Goal: Transaction & Acquisition: Subscribe to service/newsletter

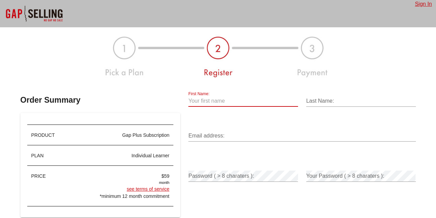
scroll to position [56, 0]
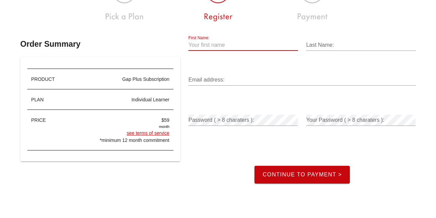
click at [154, 133] on link "see terms of service" at bounding box center [148, 132] width 43 height 5
click at [218, 42] on input "First Name:" at bounding box center [243, 44] width 110 height 11
type input "Callum"
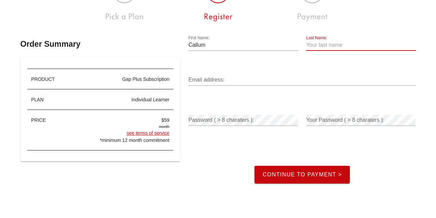
click at [319, 42] on div "Last Name:" at bounding box center [361, 44] width 110 height 11
type input "Legg"
click at [271, 74] on input "Email address:" at bounding box center [301, 79] width 227 height 11
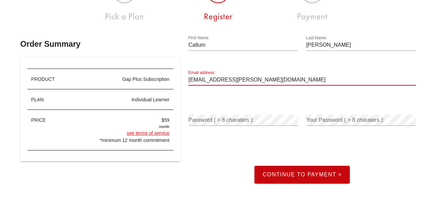
type input "callum.legg@fespa.com"
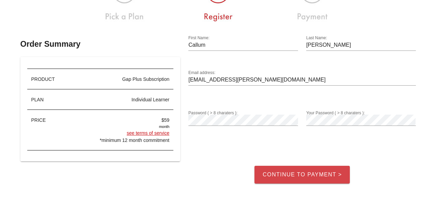
click at [314, 174] on span "Continue to Payment >" at bounding box center [302, 174] width 80 height 6
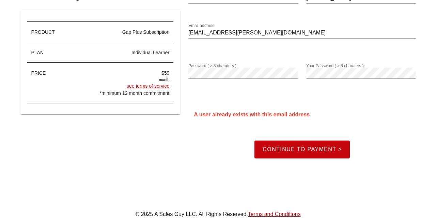
scroll to position [102, 0]
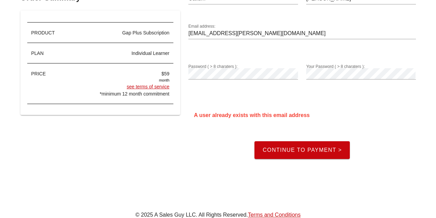
click at [290, 144] on button "Continue to Payment >" at bounding box center [301, 150] width 95 height 18
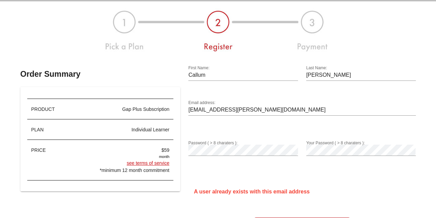
scroll to position [0, 0]
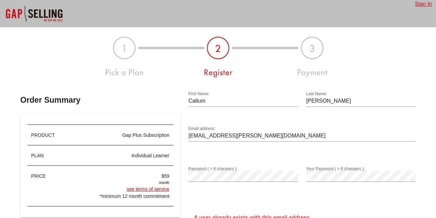
click at [421, 5] on link "Sign In" at bounding box center [423, 4] width 17 height 6
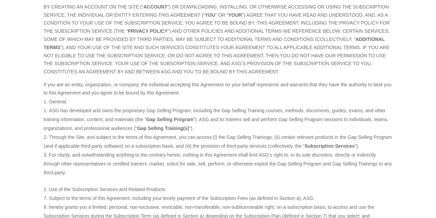
scroll to position [168, 0]
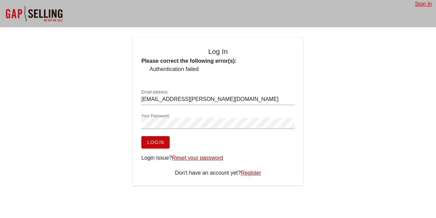
click at [189, 155] on link "Reset your password" at bounding box center [197, 158] width 51 height 6
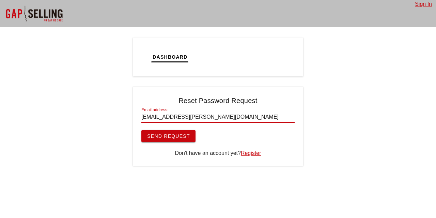
type input "[EMAIL_ADDRESS][PERSON_NAME][DOMAIN_NAME]"
click at [170, 134] on span "Send Request" at bounding box center [168, 135] width 43 height 5
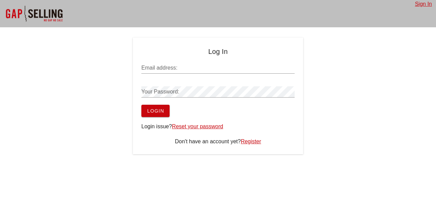
type input "[EMAIL_ADDRESS][PERSON_NAME][DOMAIN_NAME]"
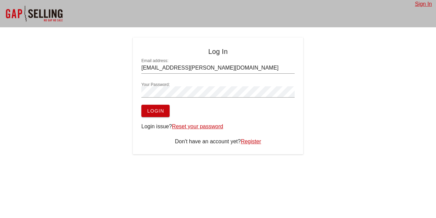
click at [58, 13] on div at bounding box center [34, 13] width 68 height 27
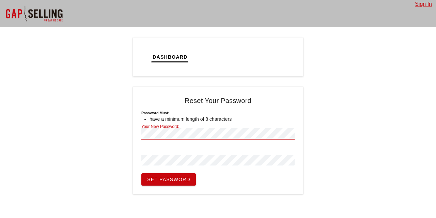
click at [126, 136] on div "Dashboard Tickets Calendar Tasks Reset Your Password Password must: have a mini…" at bounding box center [218, 115] width 436 height 156
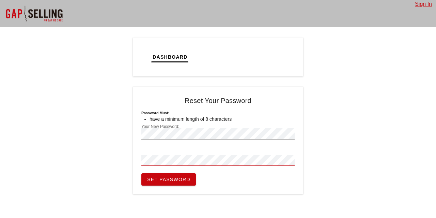
click at [141, 173] on button "Set Password" at bounding box center [168, 179] width 54 height 12
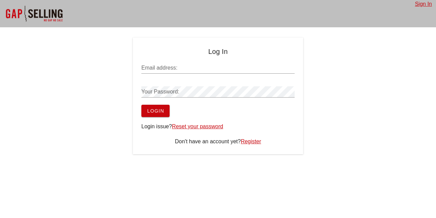
type input "callum.legg@fespa.com"
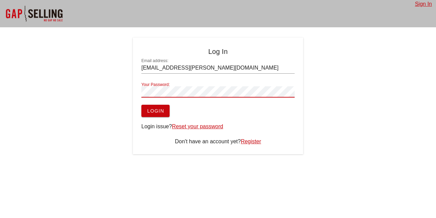
click at [133, 88] on div "Log In Email address: callum.legg@fespa.com Your Password: Login Login issue? R…" at bounding box center [218, 95] width 170 height 116
click at [150, 115] on button "Login" at bounding box center [155, 111] width 28 height 12
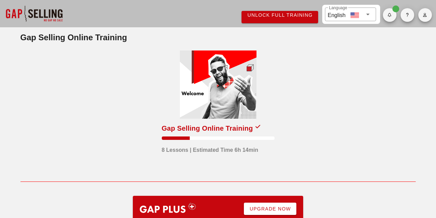
click at [289, 17] on span "Unlock Full Training" at bounding box center [280, 14] width 66 height 5
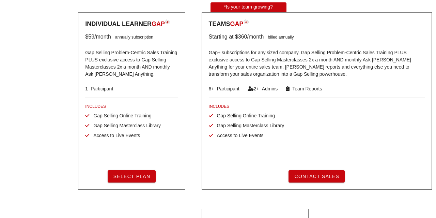
scroll to position [170, 0]
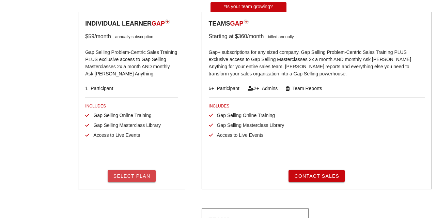
click at [138, 178] on span "Select Plan" at bounding box center [131, 175] width 37 height 5
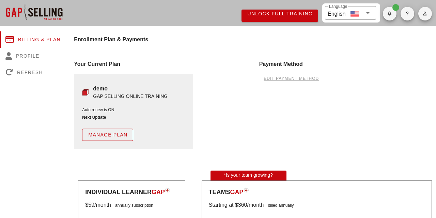
scroll to position [0, 0]
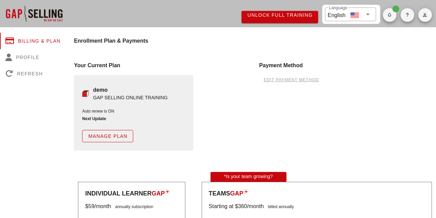
click at [278, 79] on span "edit payment method" at bounding box center [290, 79] width 55 height 5
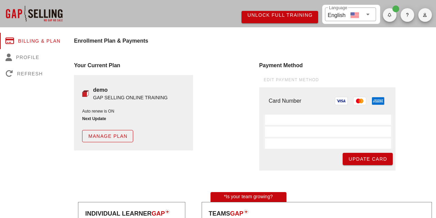
click at [290, 124] on div at bounding box center [327, 131] width 129 height 34
click at [359, 159] on span "Update Card" at bounding box center [367, 158] width 39 height 5
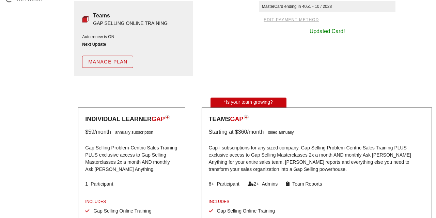
scroll to position [144, 0]
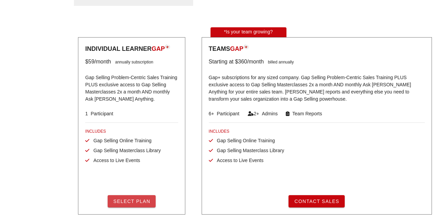
click at [143, 198] on span "Select Plan" at bounding box center [131, 200] width 37 height 5
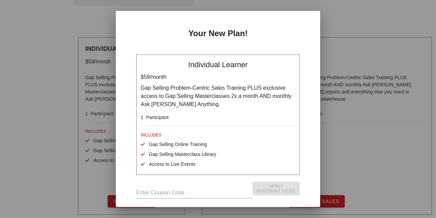
scroll to position [109, 0]
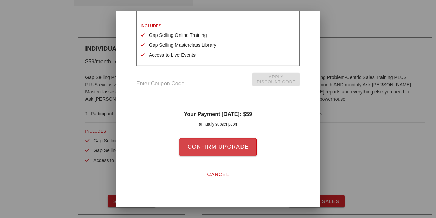
click at [234, 142] on button "Confirm Upgrade" at bounding box center [217, 147] width 77 height 18
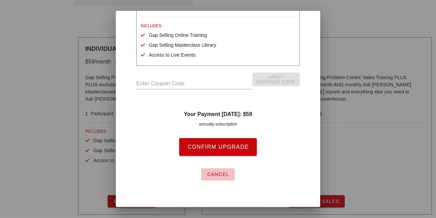
click at [225, 174] on span "cancel" at bounding box center [218, 173] width 22 height 5
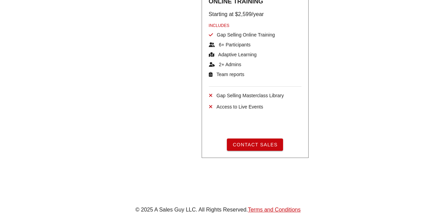
scroll to position [399, 0]
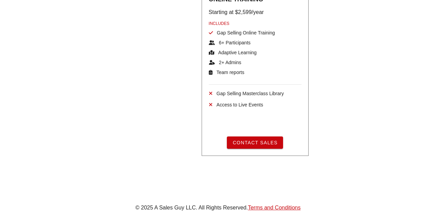
click at [270, 209] on link "Terms and Conditions" at bounding box center [274, 207] width 53 height 6
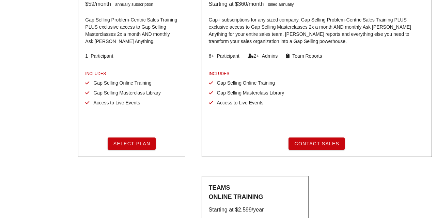
scroll to position [197, 0]
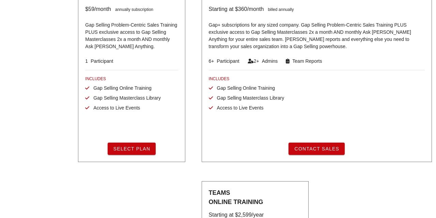
click at [75, 124] on div "Individual Learner GAP $59 /month annually subscription Gap Selling Problem-Cen…" at bounding box center [131, 70] width 115 height 192
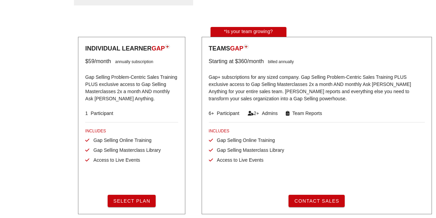
scroll to position [144, 0]
click at [170, 47] on img at bounding box center [167, 46] width 5 height 5
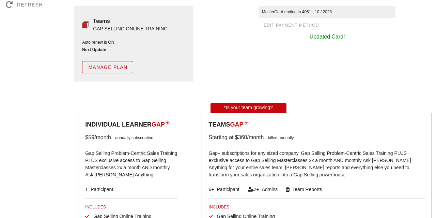
scroll to position [0, 0]
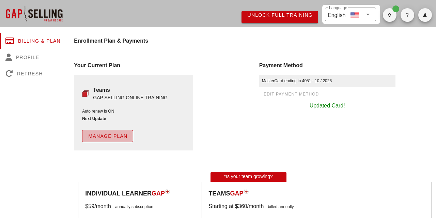
click at [119, 139] on span "Manage Plan" at bounding box center [107, 135] width 39 height 5
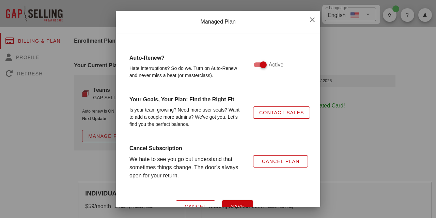
scroll to position [23, 0]
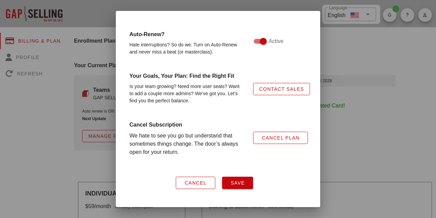
click at [271, 89] on span "Contact Sales" at bounding box center [281, 88] width 45 height 5
click at [207, 179] on button "Cancel" at bounding box center [195, 182] width 39 height 12
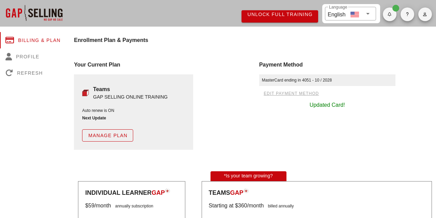
scroll to position [0, 0]
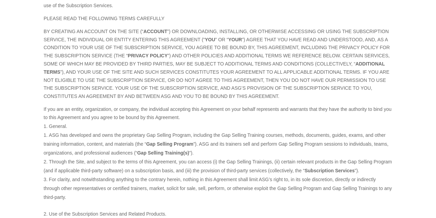
scroll to position [123, 0]
click at [249, 185] on li "For clarity, and notwithstanding anything to the contrary herein, nothing in th…" at bounding box center [218, 187] width 349 height 27
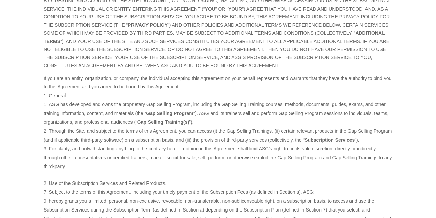
scroll to position [155, 0]
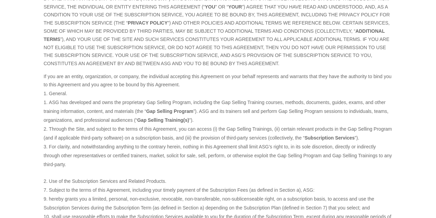
click at [249, 185] on li "Subject to the terms of this Agreement, including your timely payment of the Su…" at bounding box center [218, 211] width 349 height 52
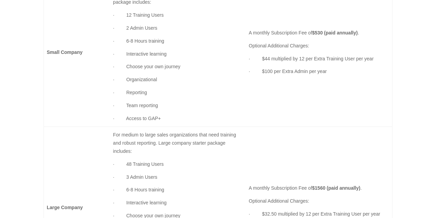
scroll to position [1083, 0]
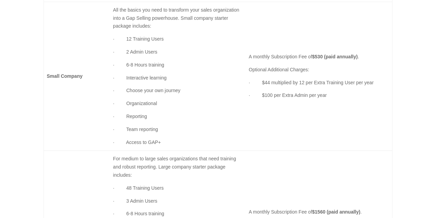
click at [327, 9] on td "A monthly Subscription Fee of $530 (paid annually) . Optional Additional Charge…" at bounding box center [319, 76] width 146 height 149
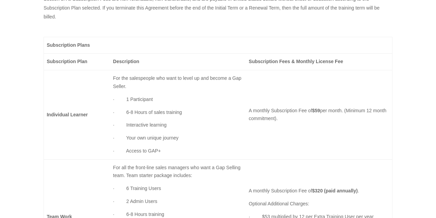
scroll to position [802, 0]
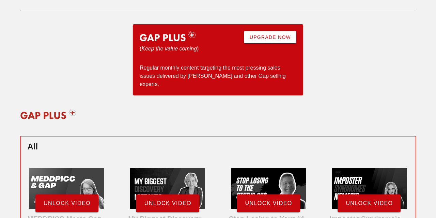
scroll to position [172, 0]
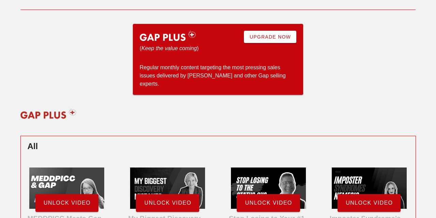
click at [191, 34] on img at bounding box center [167, 36] width 65 height 20
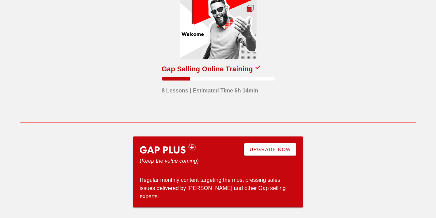
scroll to position [0, 0]
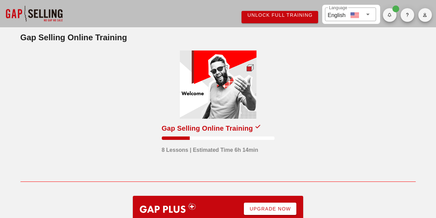
click at [243, 102] on div at bounding box center [218, 84] width 77 height 68
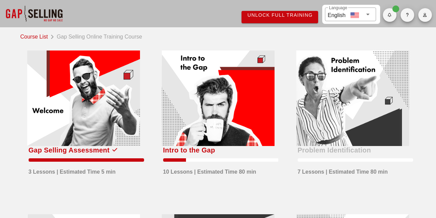
click at [340, 121] on div at bounding box center [352, 97] width 113 height 95
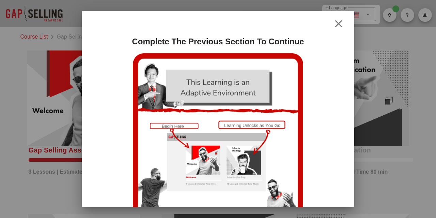
click at [334, 22] on icon "button" at bounding box center [338, 24] width 8 height 8
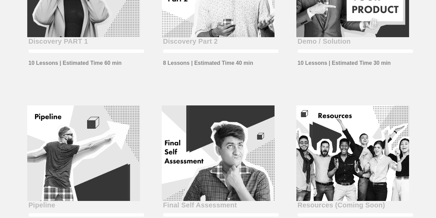
scroll to position [154, 0]
